Goal: Information Seeking & Learning: Learn about a topic

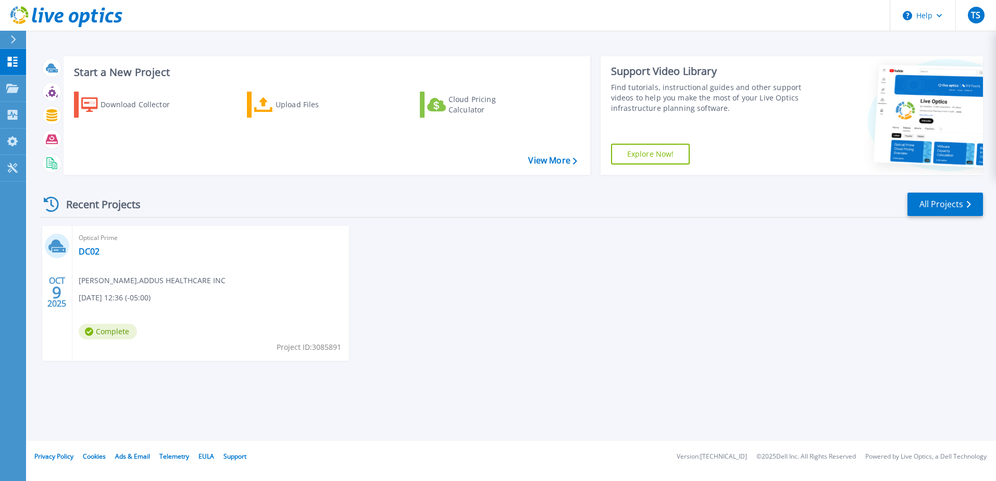
click at [496, 286] on div "OCT 9 2025 Optical Prime DC02 Tim Stewart , ADDUS HEALTHCARE INC 10/09/2025, 12…" at bounding box center [507, 304] width 951 height 156
click at [928, 205] on link "All Projects" at bounding box center [945, 204] width 76 height 23
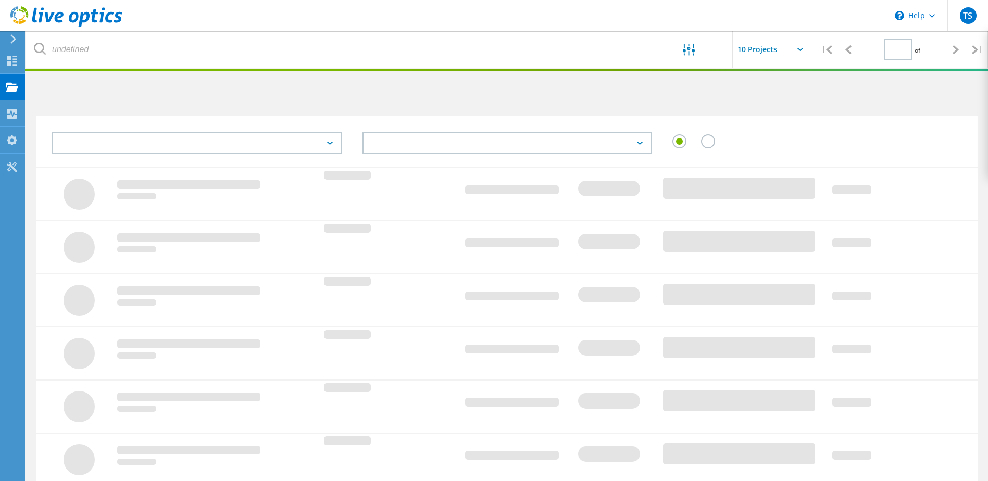
type input "1"
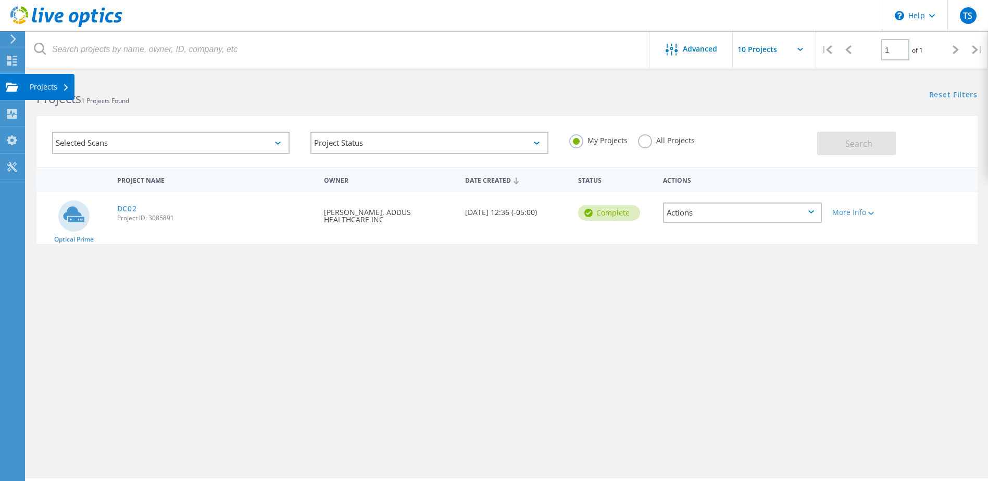
click at [12, 88] on use at bounding box center [12, 86] width 13 height 9
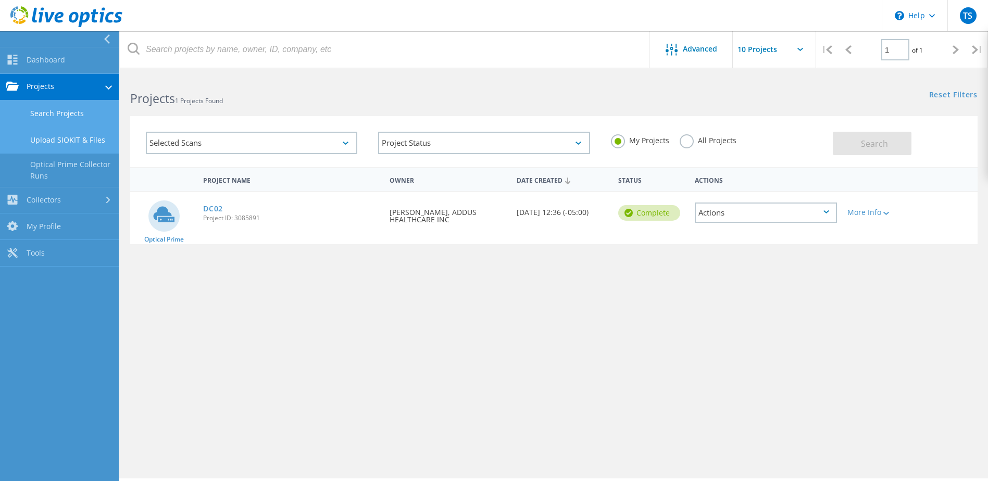
click at [63, 136] on link "Upload SIOKIT & Files" at bounding box center [59, 140] width 119 height 27
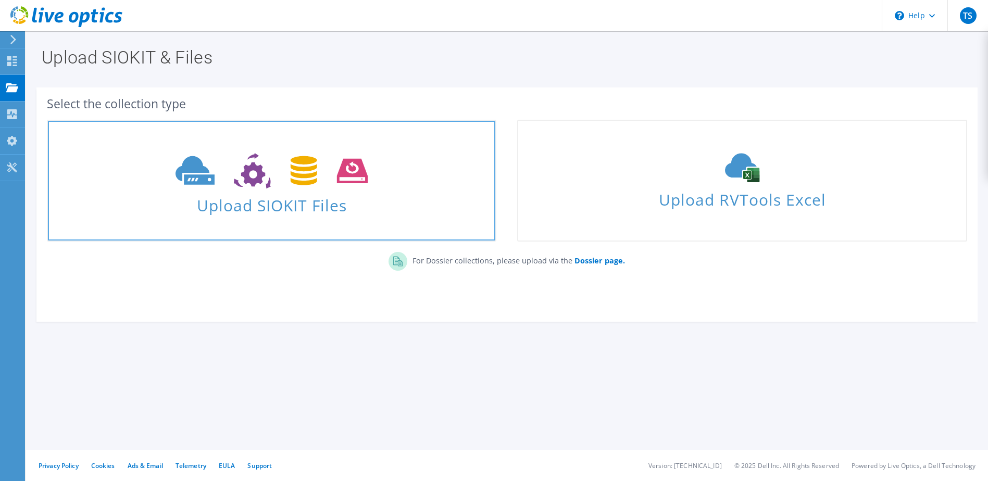
click at [430, 206] on span "Upload SIOKIT Files" at bounding box center [271, 202] width 447 height 22
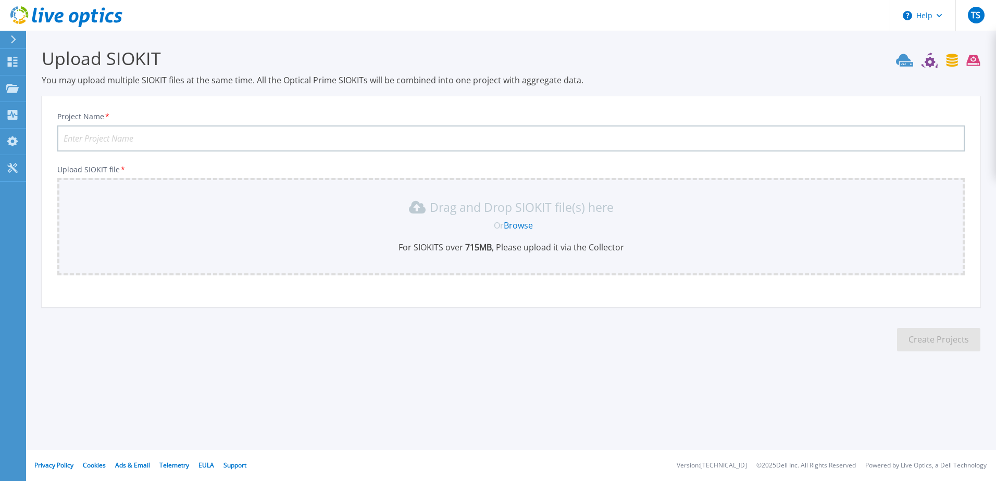
click at [306, 135] on input "Project Name *" at bounding box center [510, 139] width 907 height 26
type input "DC01 Hypervisors"
click at [11, 87] on icon at bounding box center [12, 88] width 13 height 9
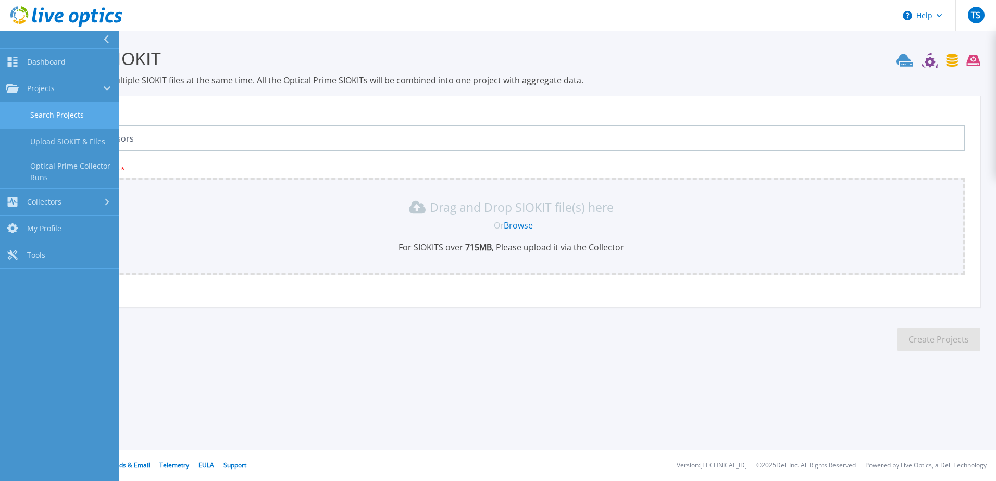
click at [31, 115] on link "Search Projects" at bounding box center [59, 115] width 119 height 27
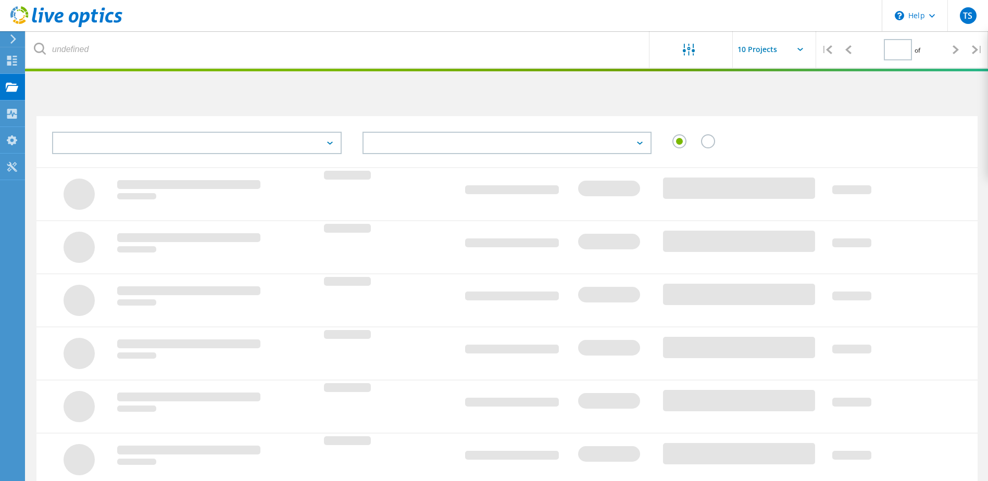
type input "1"
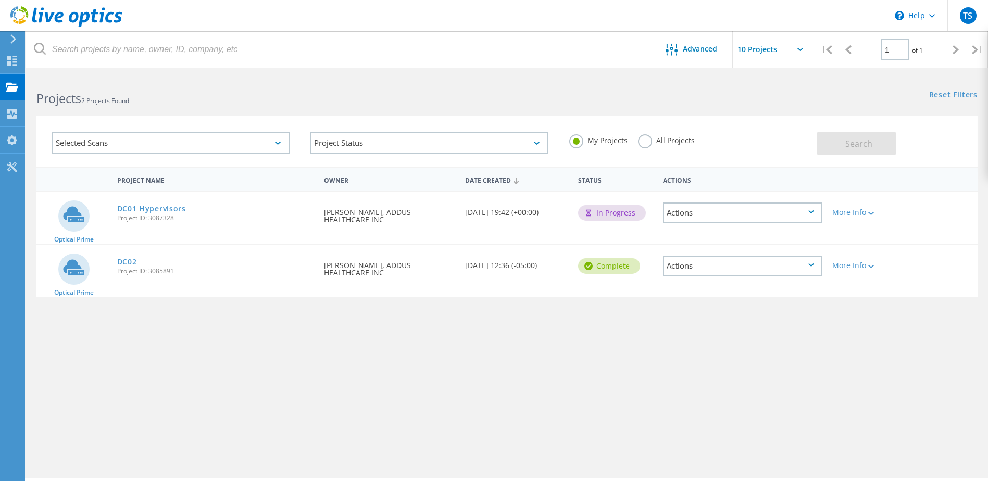
click at [190, 213] on div "DC01 Hypervisors Project ID: 3087328" at bounding box center [215, 212] width 207 height 40
click at [176, 208] on link "DC01 Hypervisors" at bounding box center [151, 208] width 69 height 7
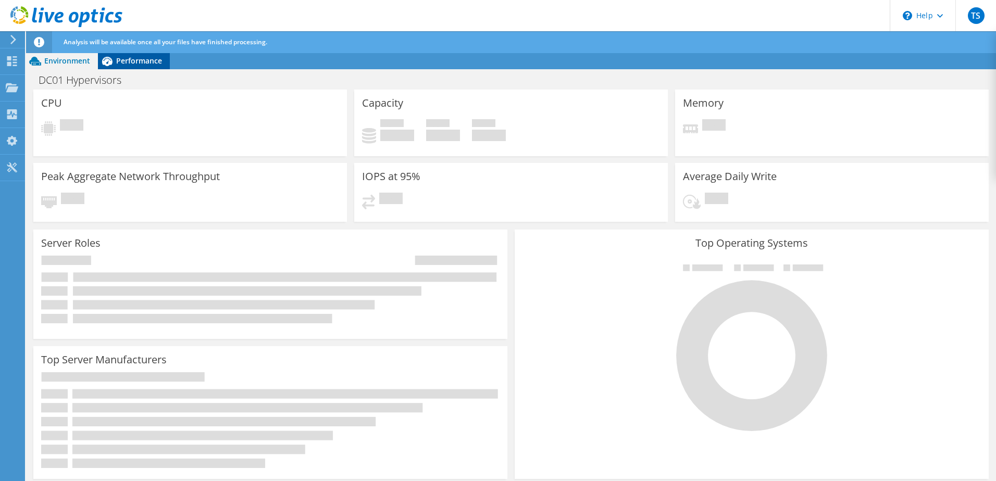
click at [133, 61] on span "Performance" at bounding box center [139, 61] width 46 height 10
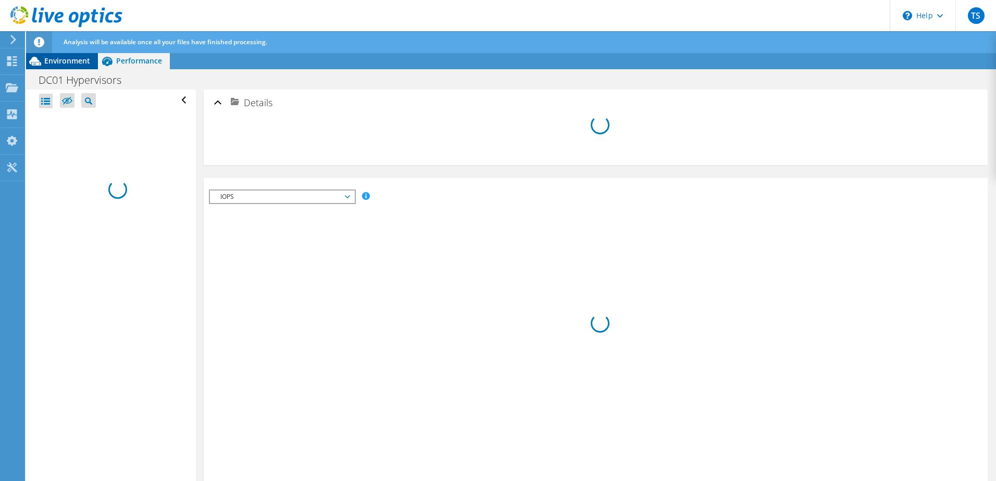
click at [46, 64] on span "Environment" at bounding box center [67, 61] width 46 height 10
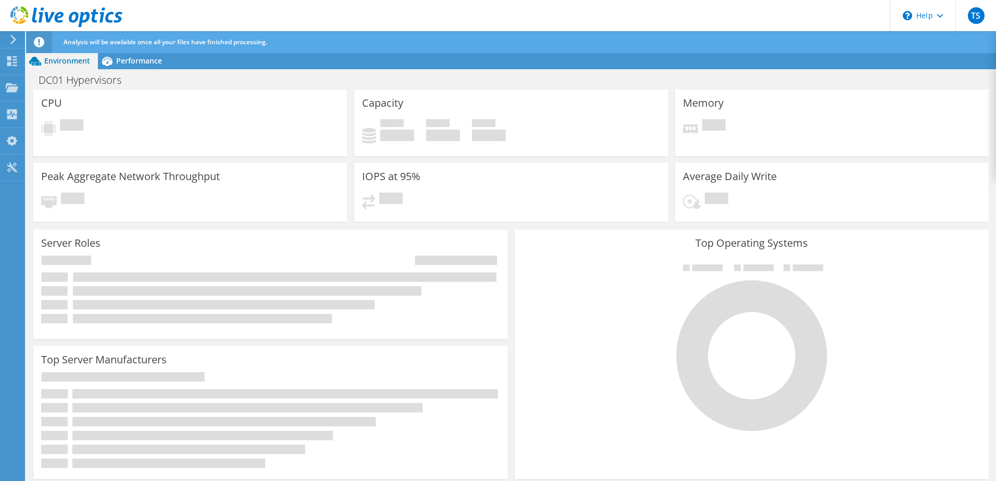
click at [36, 40] on icon at bounding box center [39, 42] width 10 height 10
click at [7, 59] on use at bounding box center [12, 61] width 10 height 10
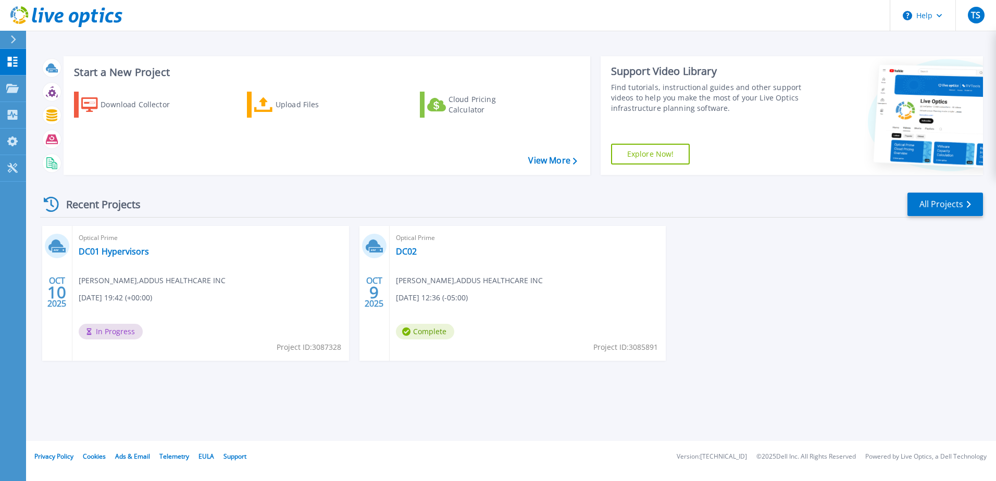
click at [229, 252] on div "Optical Prime DC01 Hypervisors Tim Stewart , ADDUS HEALTHCARE INC 10/10/2025, 1…" at bounding box center [210, 293] width 277 height 135
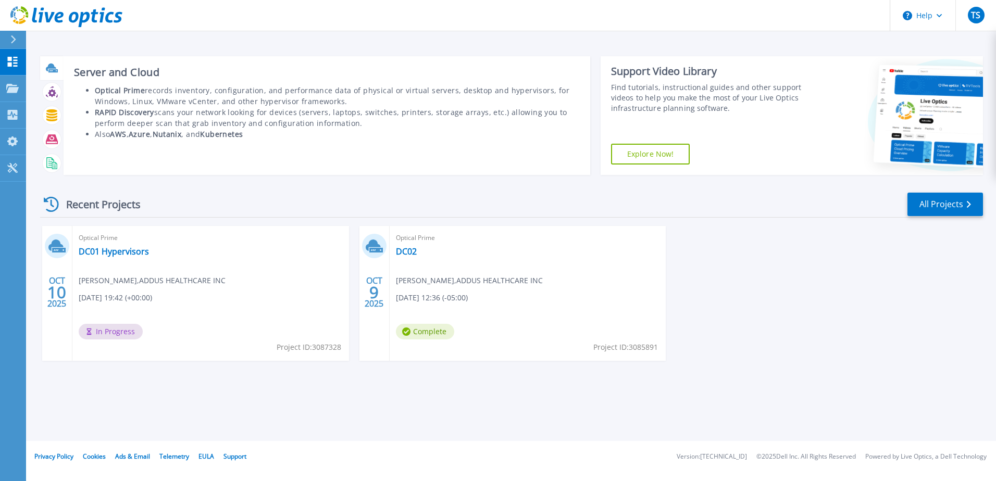
click at [53, 68] on icon at bounding box center [51, 68] width 10 height 8
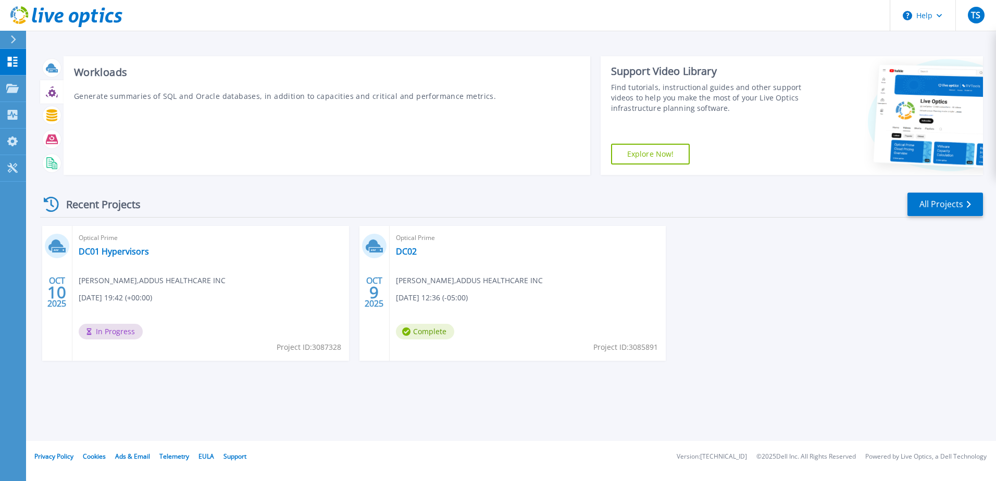
click at [54, 93] on icon at bounding box center [52, 93] width 8 height 8
click at [53, 165] on icon at bounding box center [52, 163] width 12 height 12
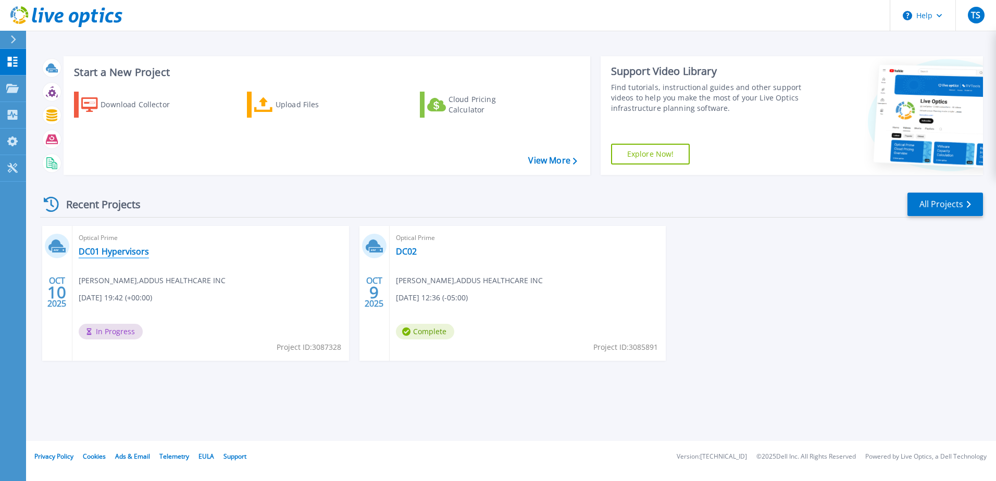
click at [113, 250] on link "DC01 Hypervisors" at bounding box center [114, 251] width 70 height 10
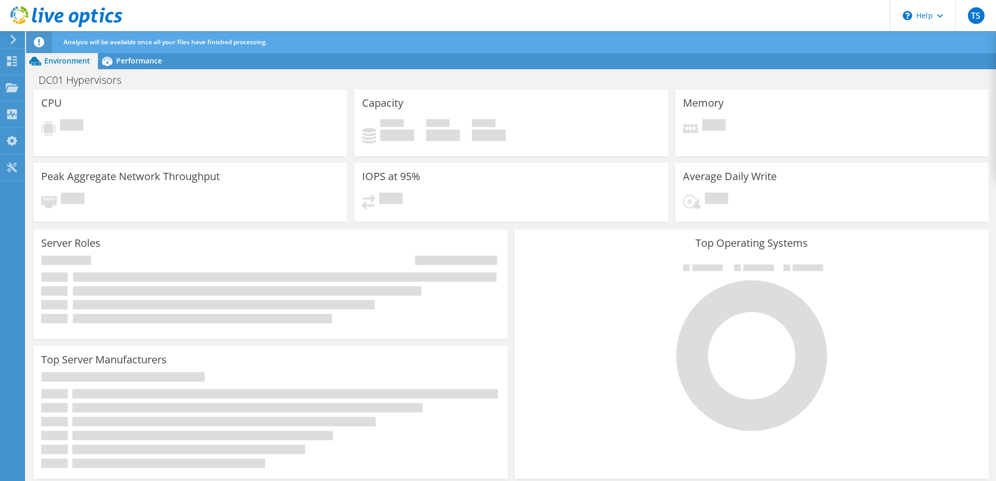
click at [249, 115] on div "CPU Pending" at bounding box center [190, 123] width 314 height 67
click at [977, 8] on span "TS" at bounding box center [976, 15] width 17 height 17
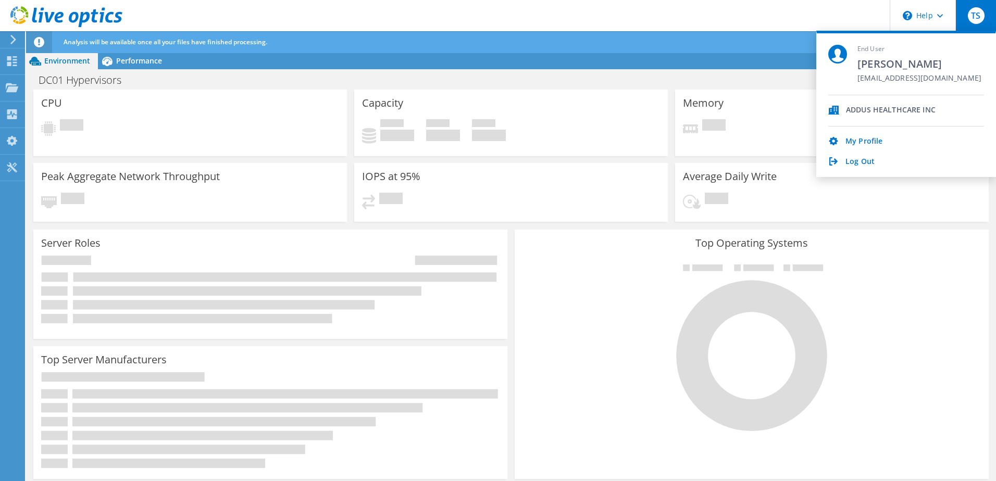
click at [784, 24] on header "TS End User [PERSON_NAME] [EMAIL_ADDRESS][DOMAIN_NAME] ADDUS HEALTHCARE INC My …" at bounding box center [498, 15] width 996 height 31
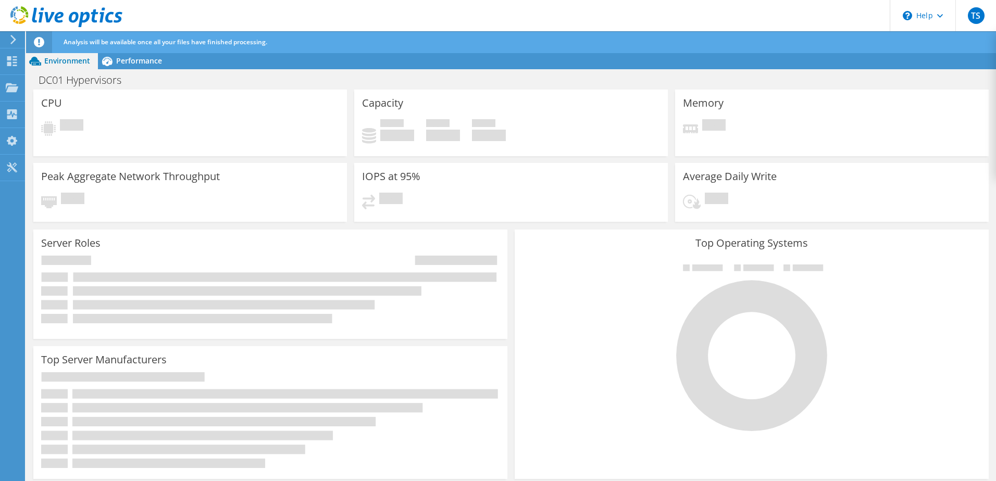
click at [583, 190] on div "IOPS at 95% Pending" at bounding box center [511, 192] width 314 height 59
click at [293, 188] on div "Peak Aggregate Network Throughput Pending" at bounding box center [190, 192] width 314 height 59
